Goal: Information Seeking & Learning: Learn about a topic

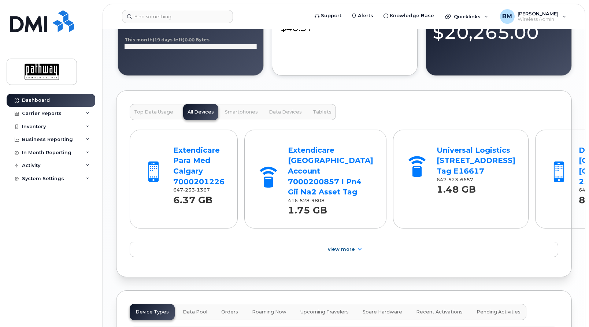
scroll to position [710, 0]
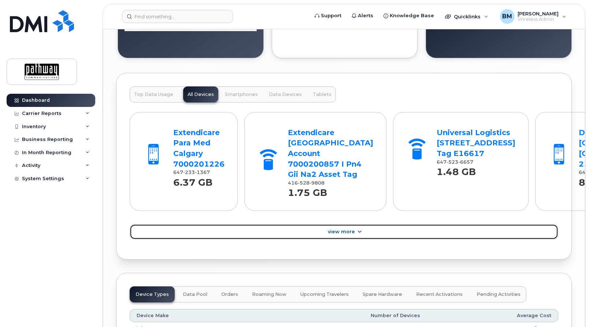
click at [359, 235] on icon at bounding box center [360, 232] width 6 height 5
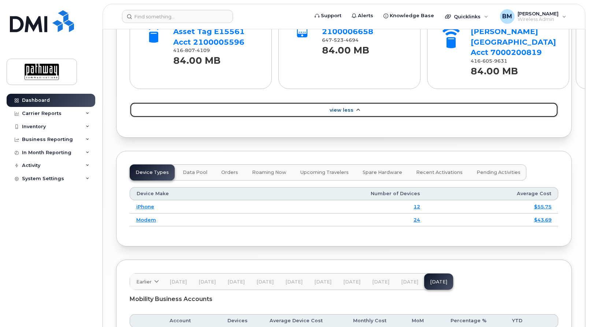
scroll to position [1159, 0]
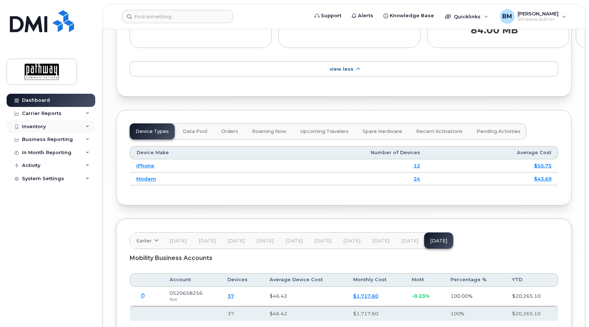
click at [40, 125] on div "Inventory" at bounding box center [34, 127] width 24 height 6
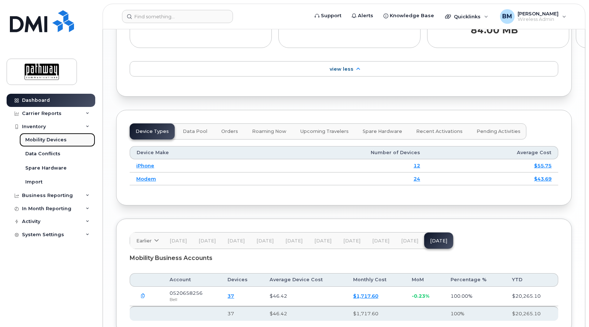
click at [48, 140] on div "Mobility Devices" at bounding box center [45, 140] width 41 height 7
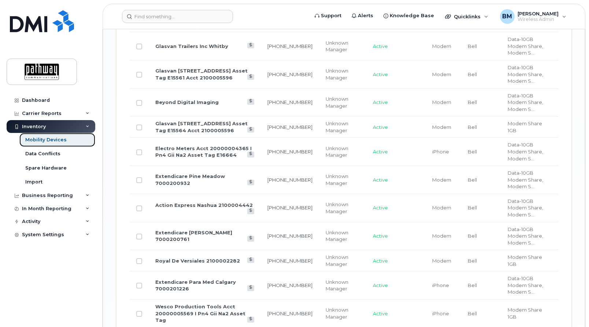
scroll to position [935, 0]
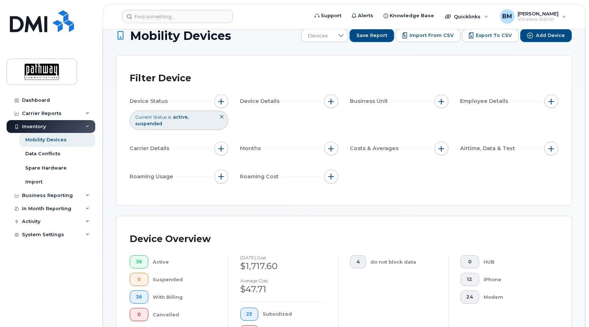
scroll to position [0, 0]
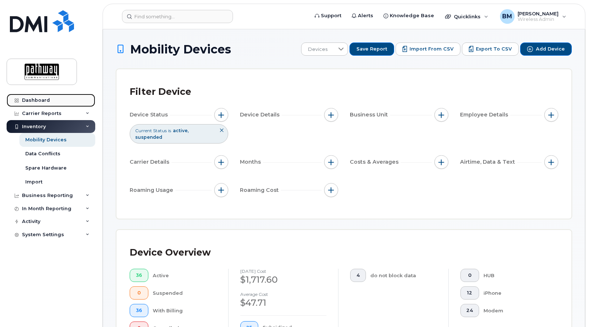
click at [43, 102] on div "Dashboard" at bounding box center [36, 100] width 28 height 6
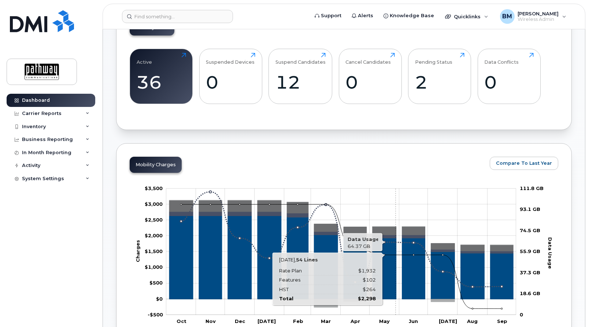
scroll to position [262, 0]
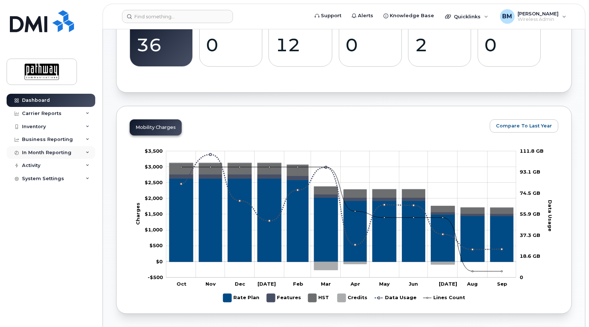
click at [60, 151] on div "In Month Reporting" at bounding box center [46, 153] width 49 height 6
click at [49, 165] on div "Data Usage" at bounding box center [39, 166] width 29 height 7
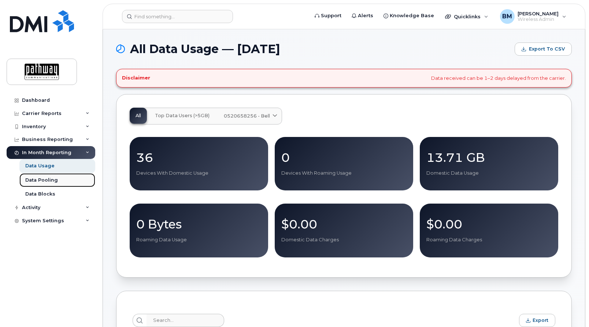
click at [47, 180] on div "Data Pooling" at bounding box center [41, 180] width 33 height 7
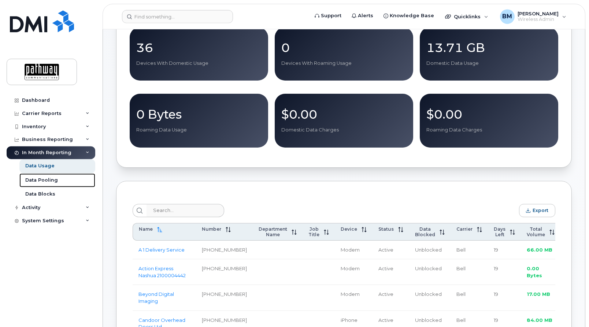
scroll to position [187, 0]
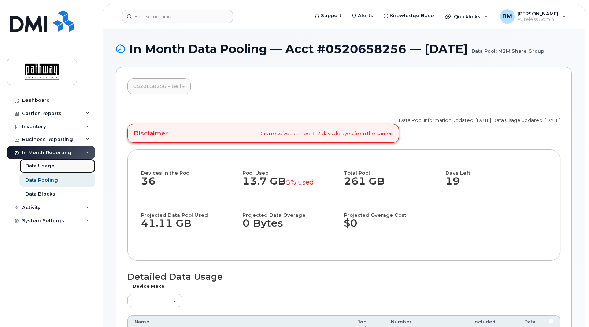
click at [36, 165] on div "Data Usage" at bounding box center [39, 166] width 29 height 7
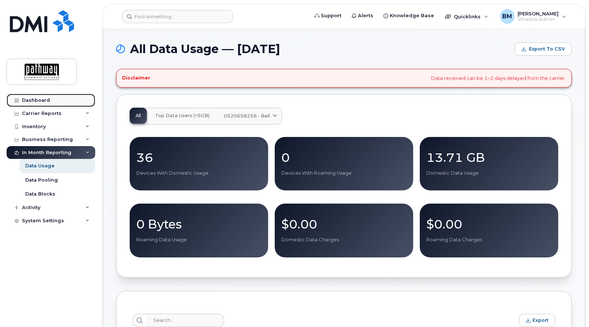
click at [44, 101] on div "Dashboard" at bounding box center [36, 100] width 28 height 6
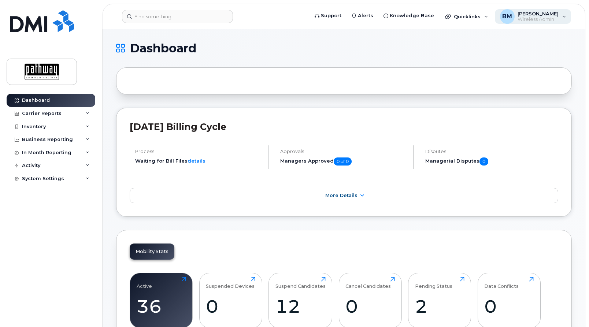
click at [564, 19] on div "BM Barbara Muzika Wireless Admin" at bounding box center [533, 16] width 77 height 15
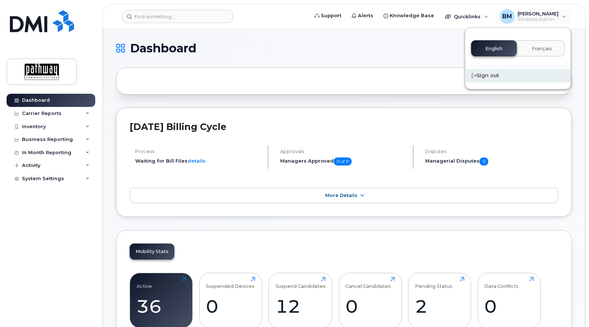
click at [485, 78] on div "Sign out" at bounding box center [518, 76] width 106 height 14
